Goal: Find contact information: Find contact information

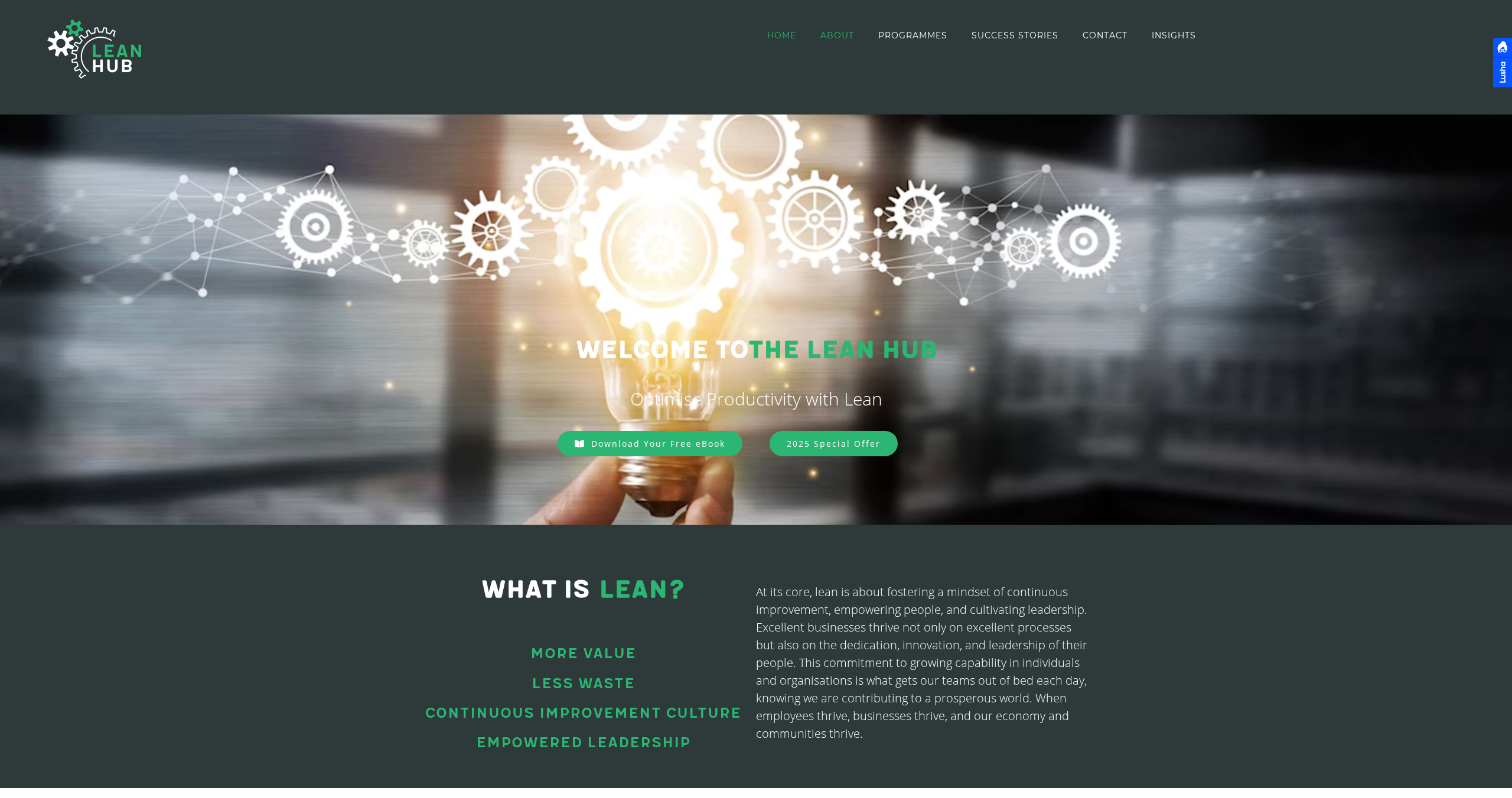
click at [833, 37] on span "ABOUT" at bounding box center [837, 35] width 34 height 8
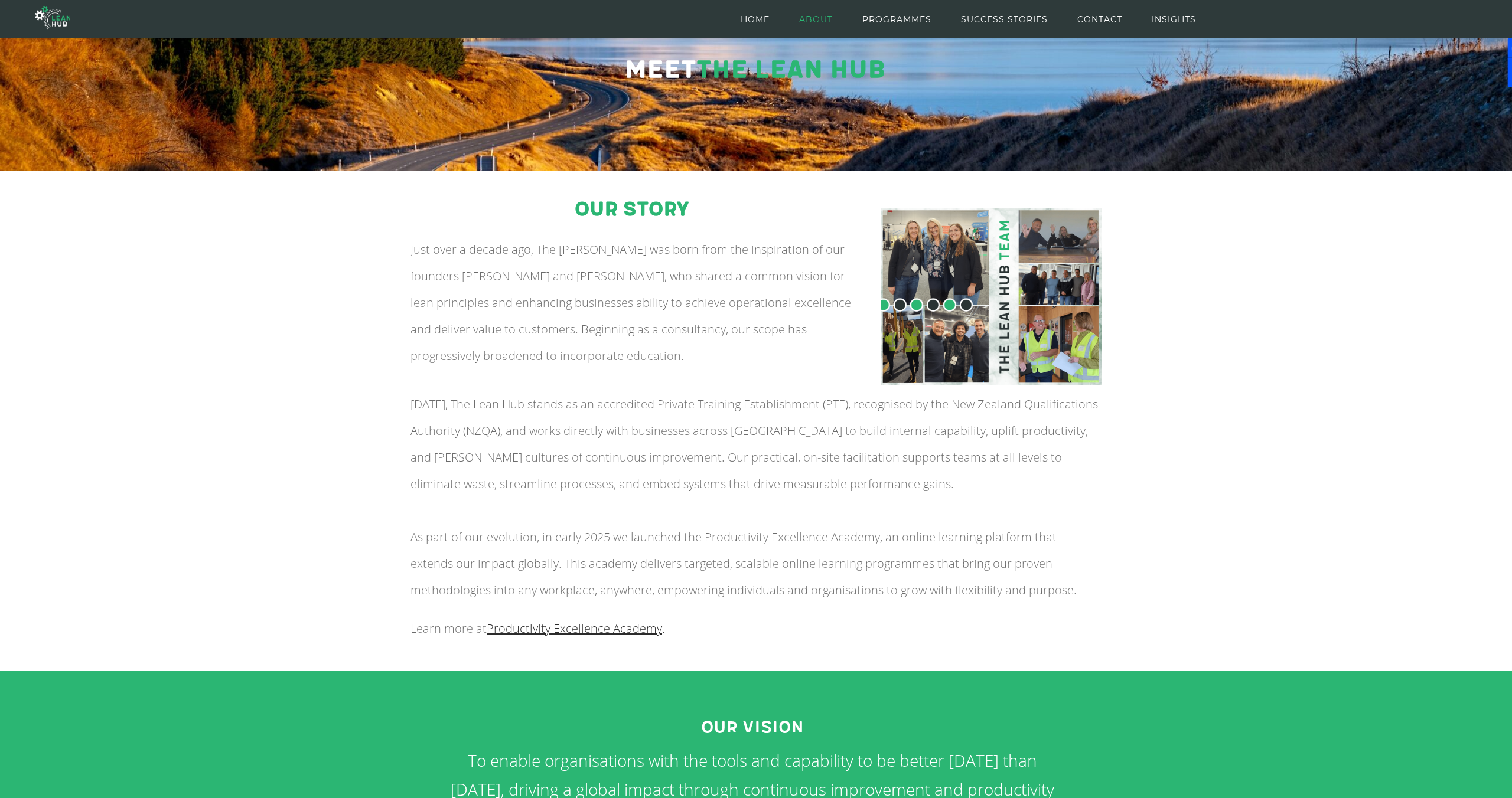
scroll to position [113, 0]
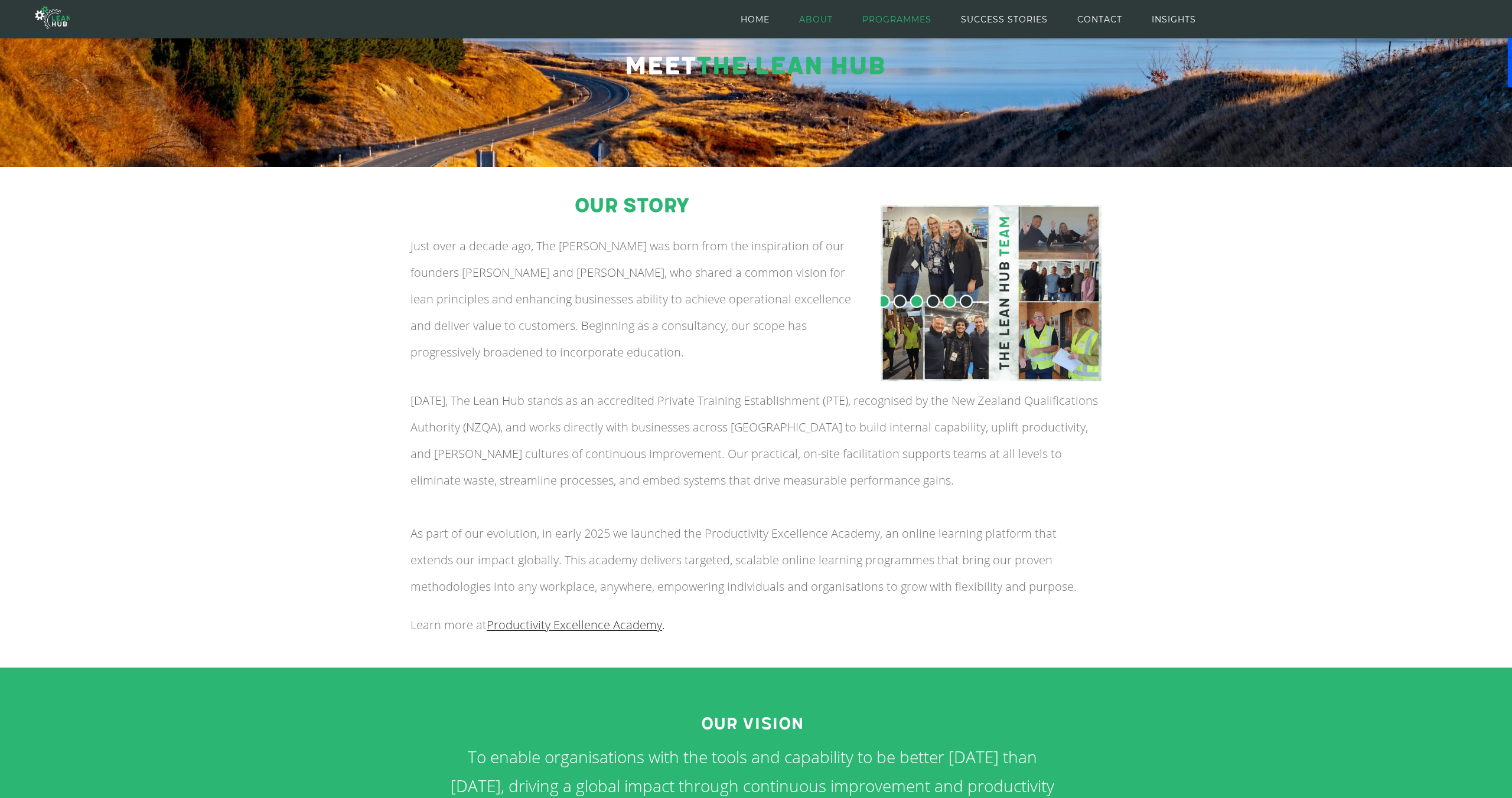
click at [918, 22] on span "PROGRAMMES" at bounding box center [897, 19] width 69 height 53
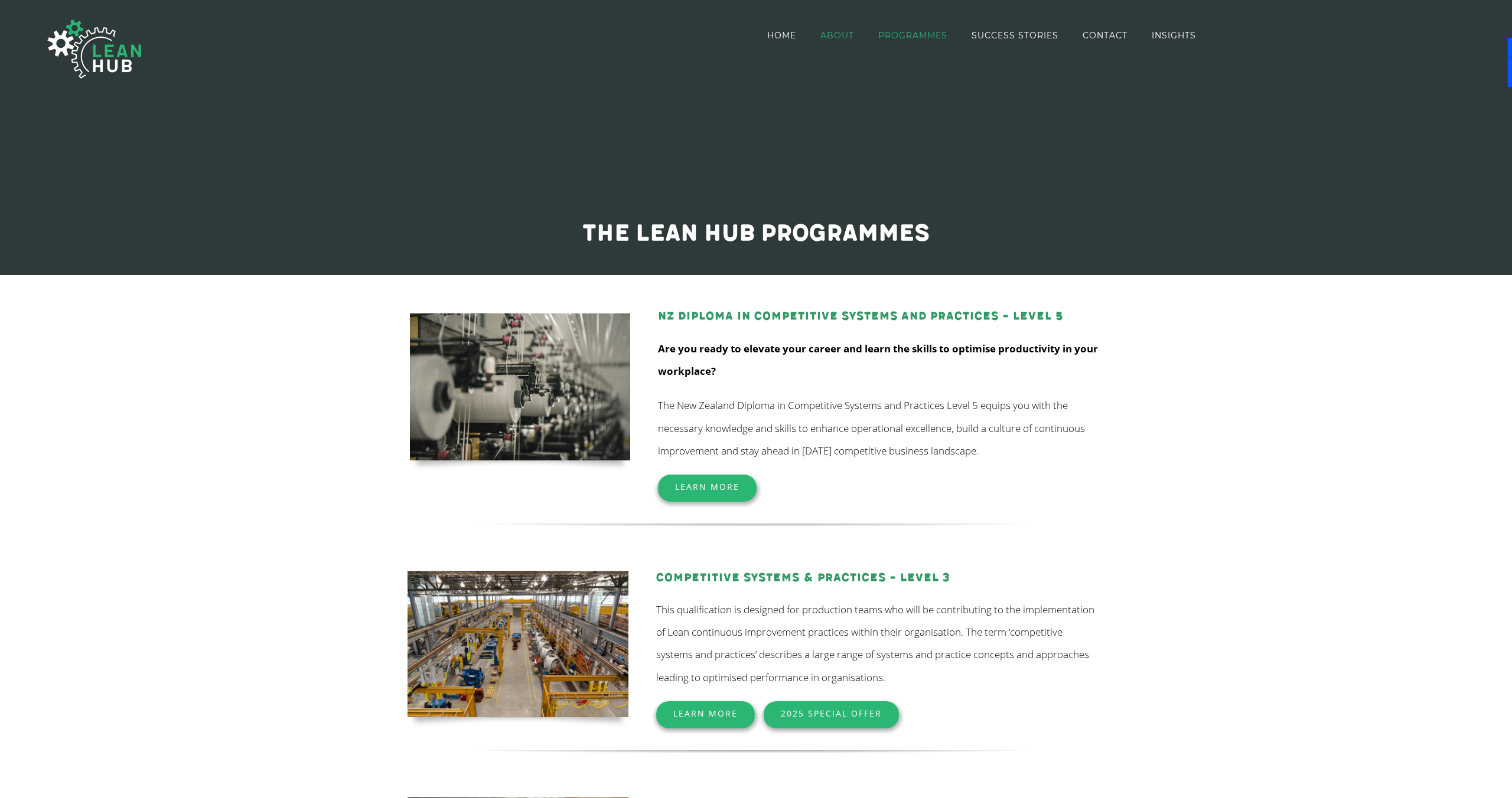
click at [833, 34] on span "ABOUT" at bounding box center [837, 35] width 34 height 8
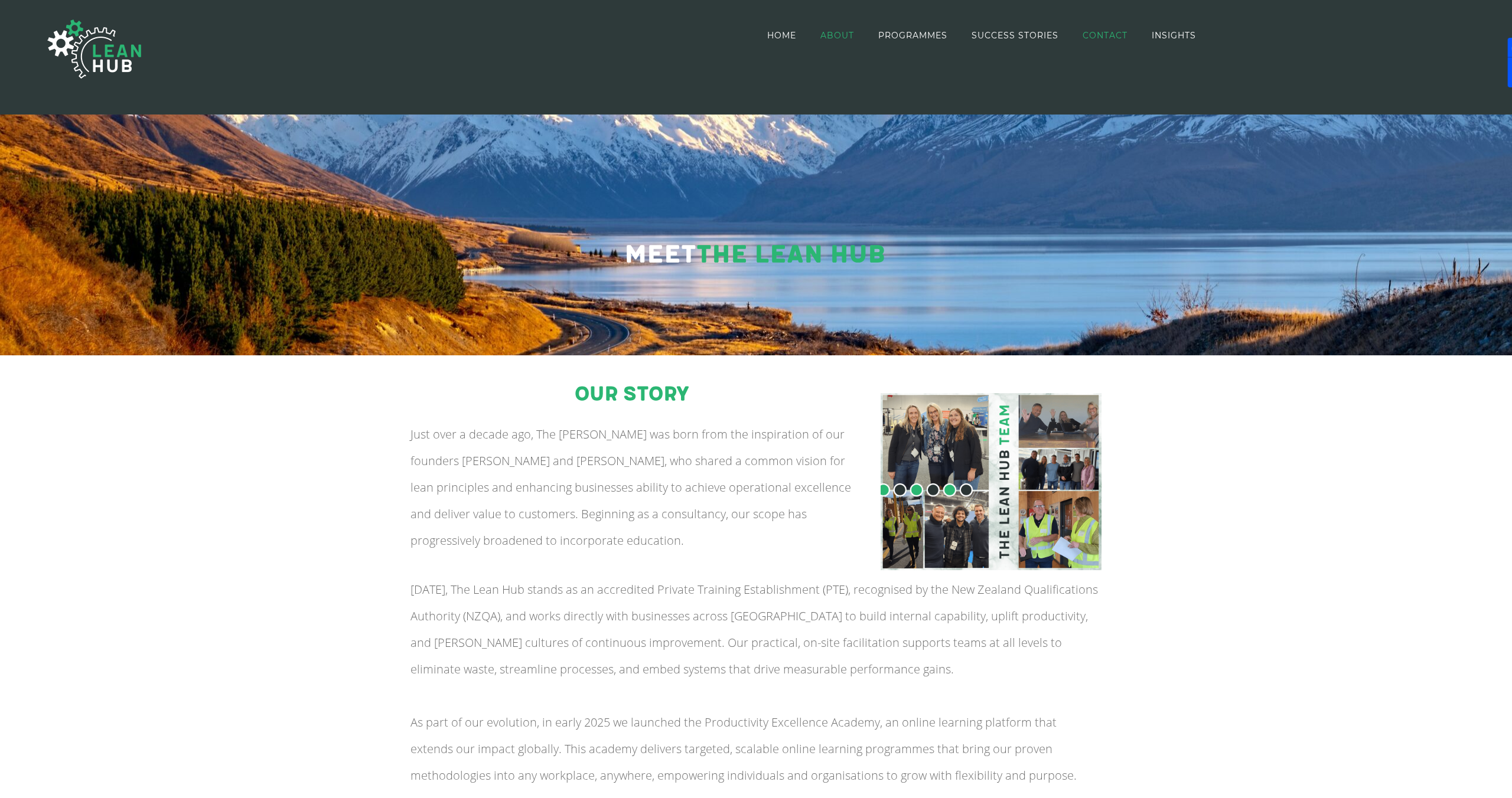
click at [1121, 38] on span "CONTACT" at bounding box center [1105, 35] width 45 height 8
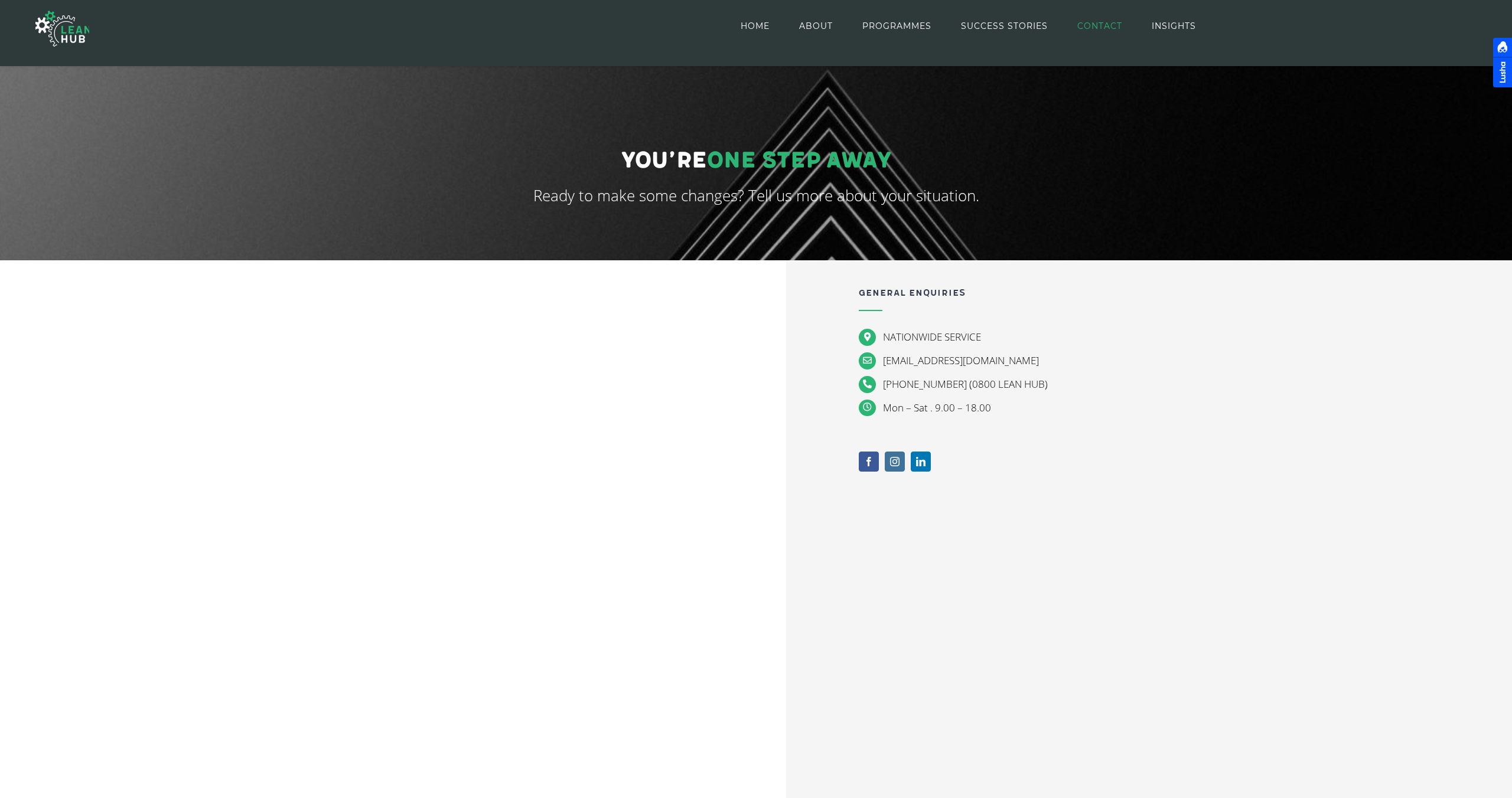
scroll to position [94, 0]
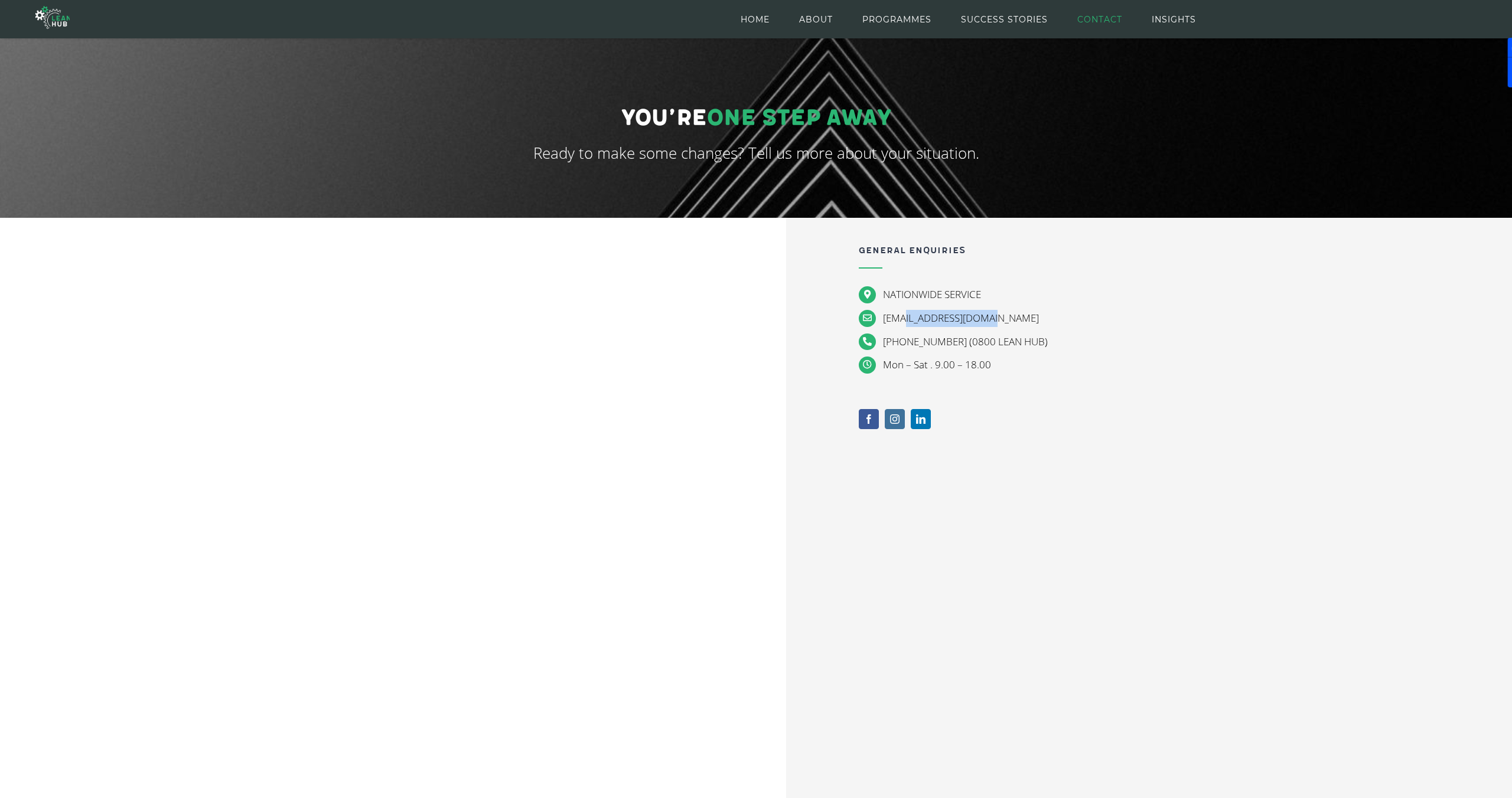
drag, startPoint x: 1012, startPoint y: 321, endPoint x: 897, endPoint y: 320, distance: 115.0
click at [897, 320] on p "[EMAIL_ADDRESS][DOMAIN_NAME]" at bounding box center [1161, 318] width 556 height 17
copy span "@[DOMAIN_NAME]"
